Goal: Obtain resource: Download file/media

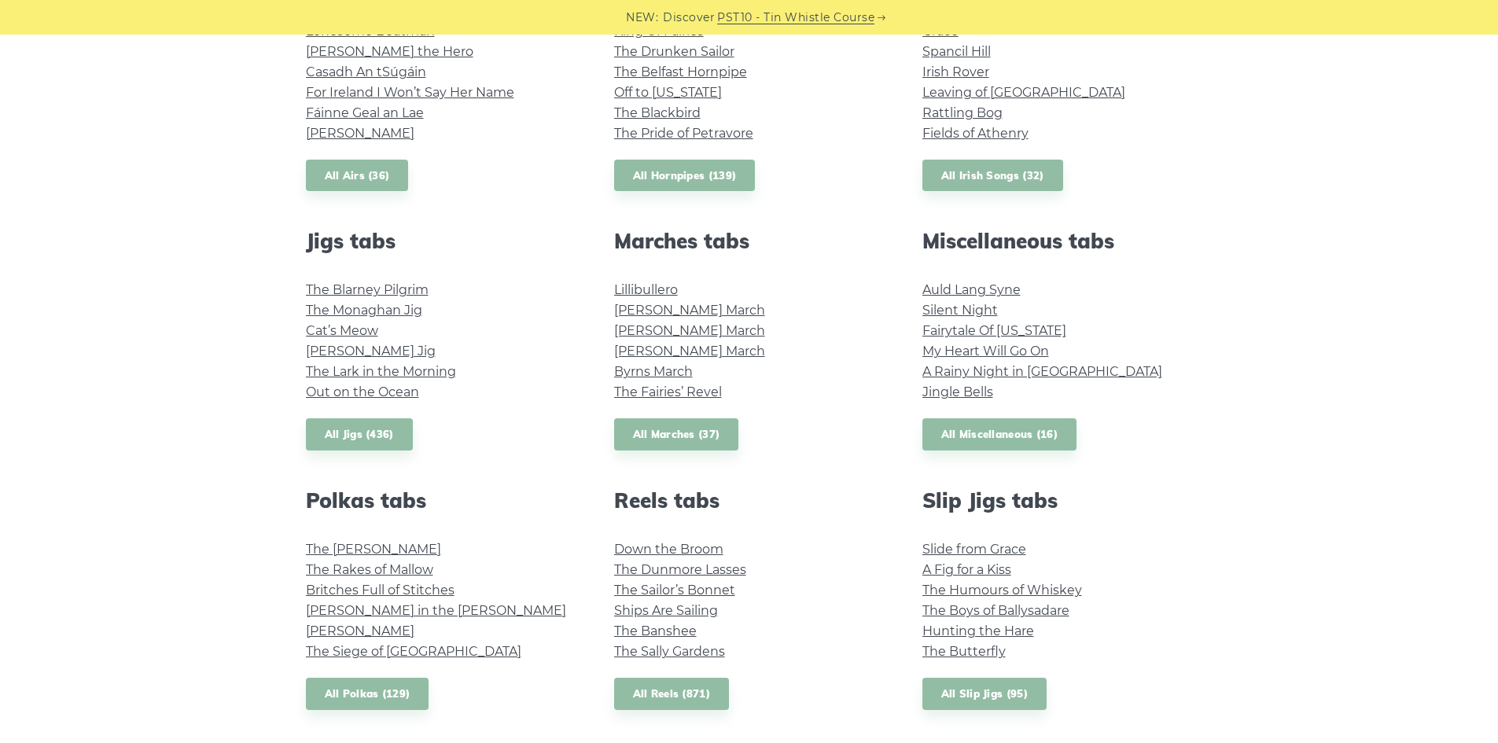
scroll to position [865, 0]
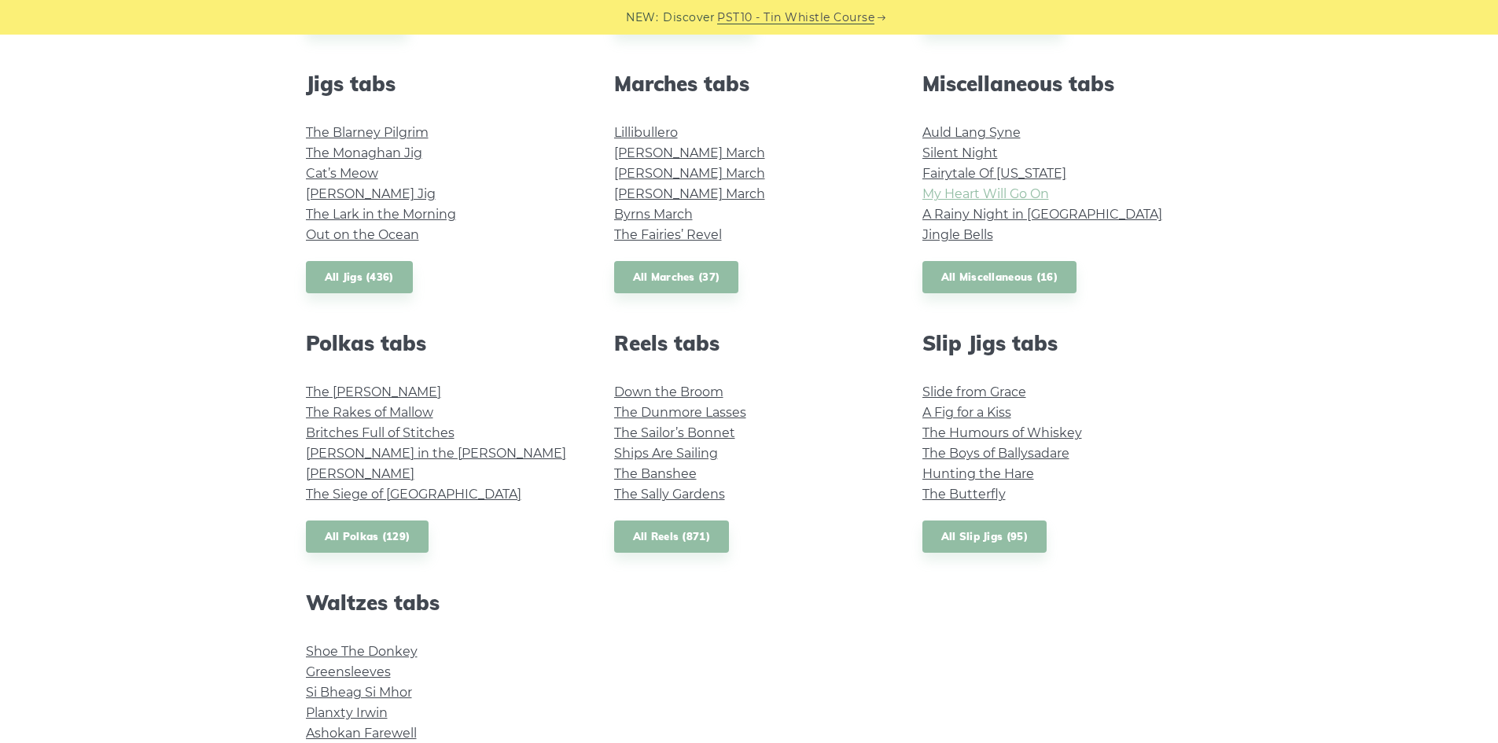
click at [951, 197] on link "My Heart Will Go On" at bounding box center [985, 193] width 127 height 15
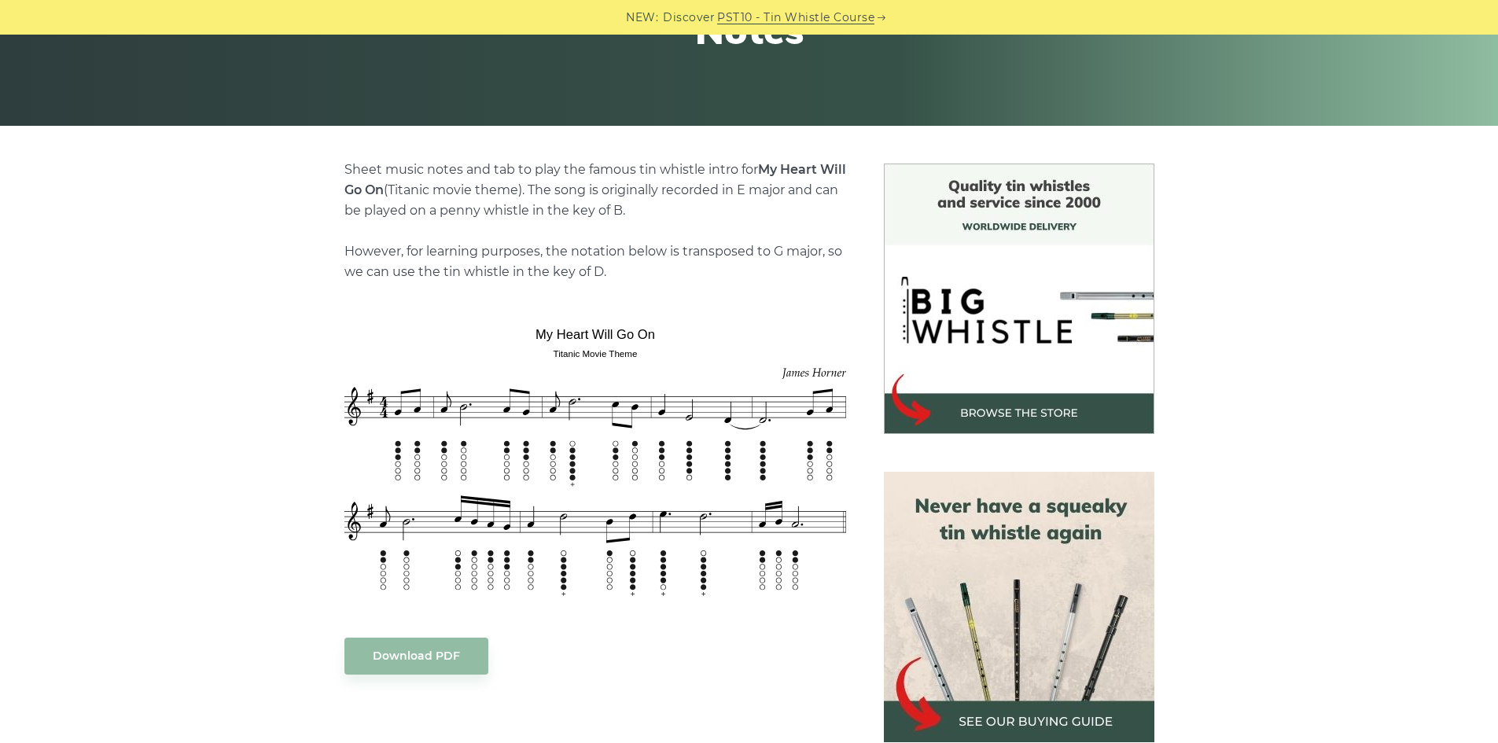
scroll to position [315, 0]
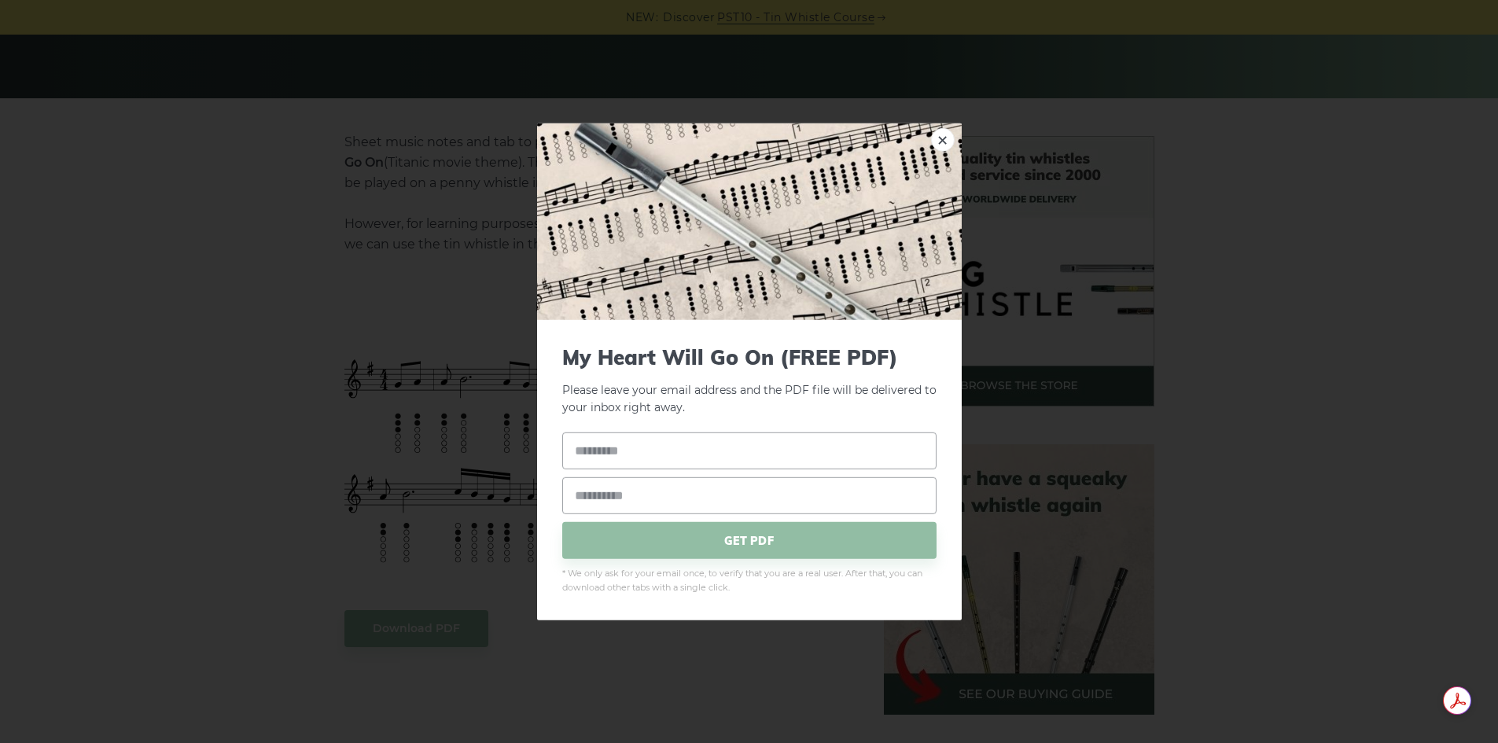
click at [620, 454] on input "text" at bounding box center [749, 450] width 374 height 37
type input "*****"
click at [629, 499] on input "email" at bounding box center [749, 495] width 374 height 37
type input "*"
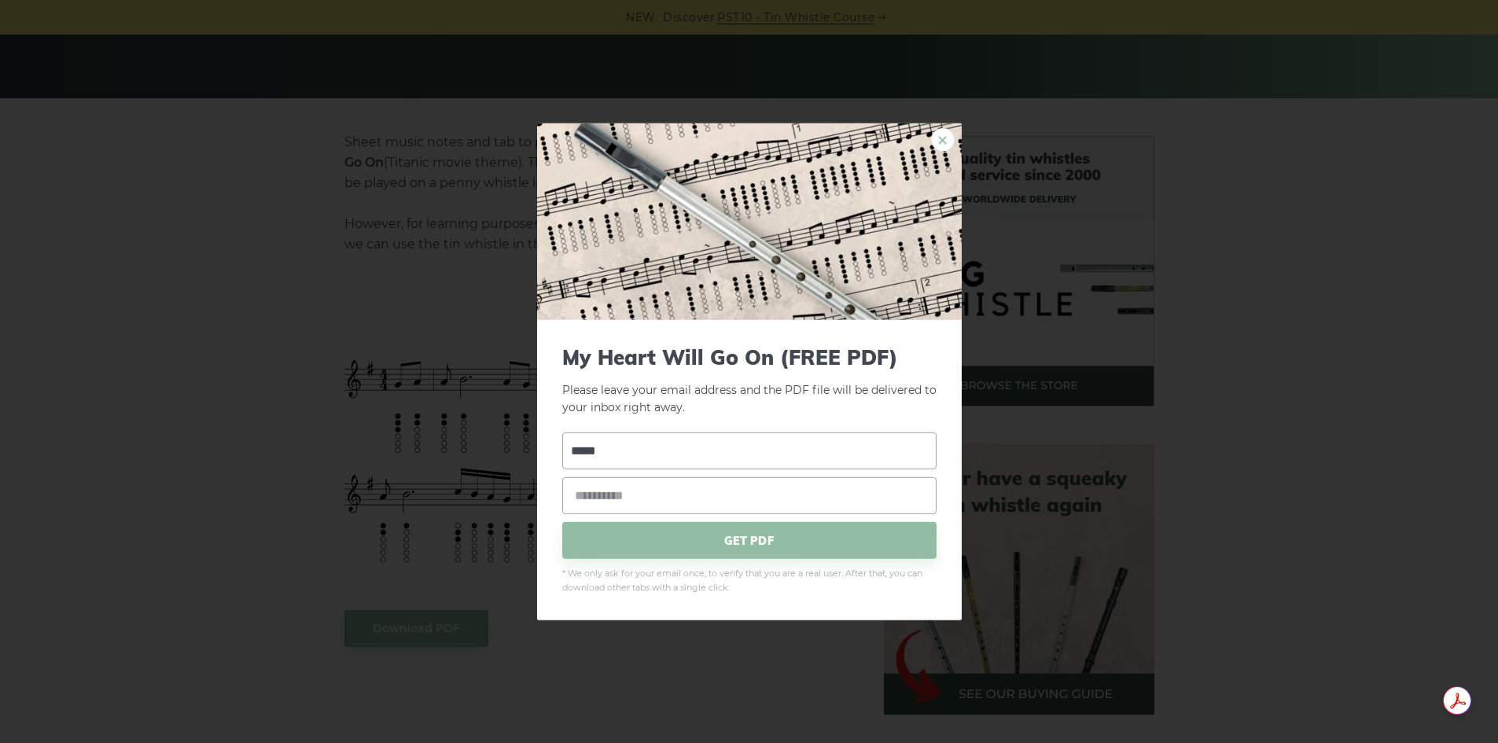
click at [937, 142] on link "×" at bounding box center [943, 139] width 24 height 24
click at [939, 140] on link "×" at bounding box center [943, 139] width 24 height 24
